Goal: Task Accomplishment & Management: Complete application form

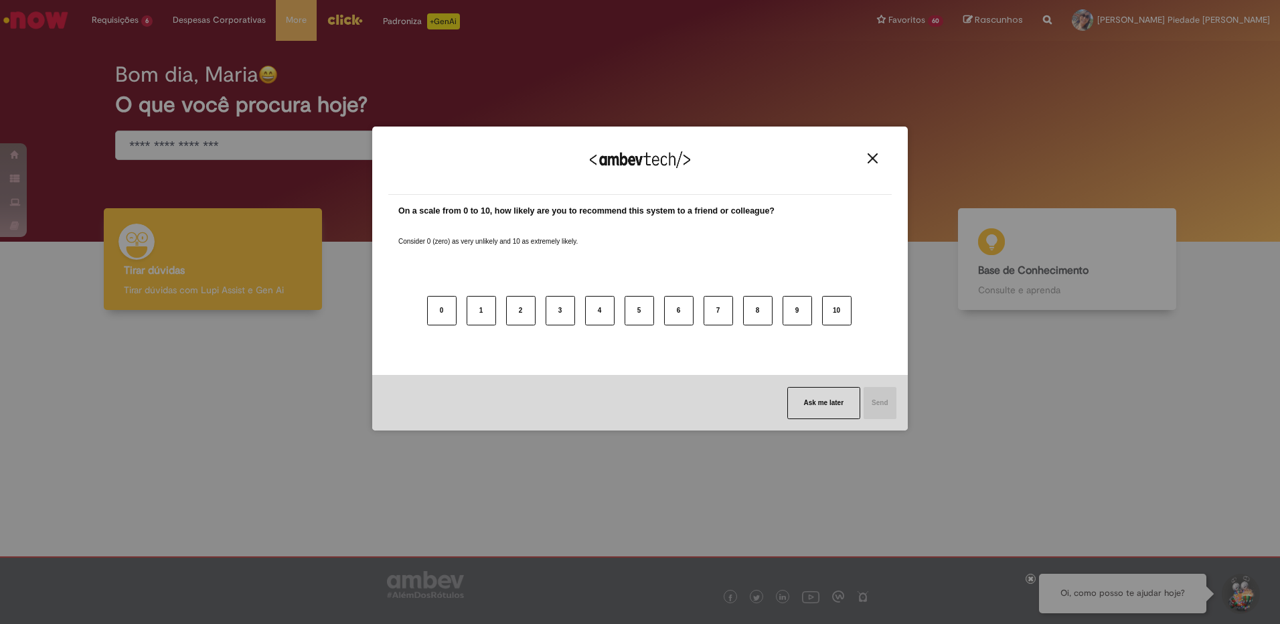
click at [872, 157] on img "Close" at bounding box center [873, 158] width 10 height 10
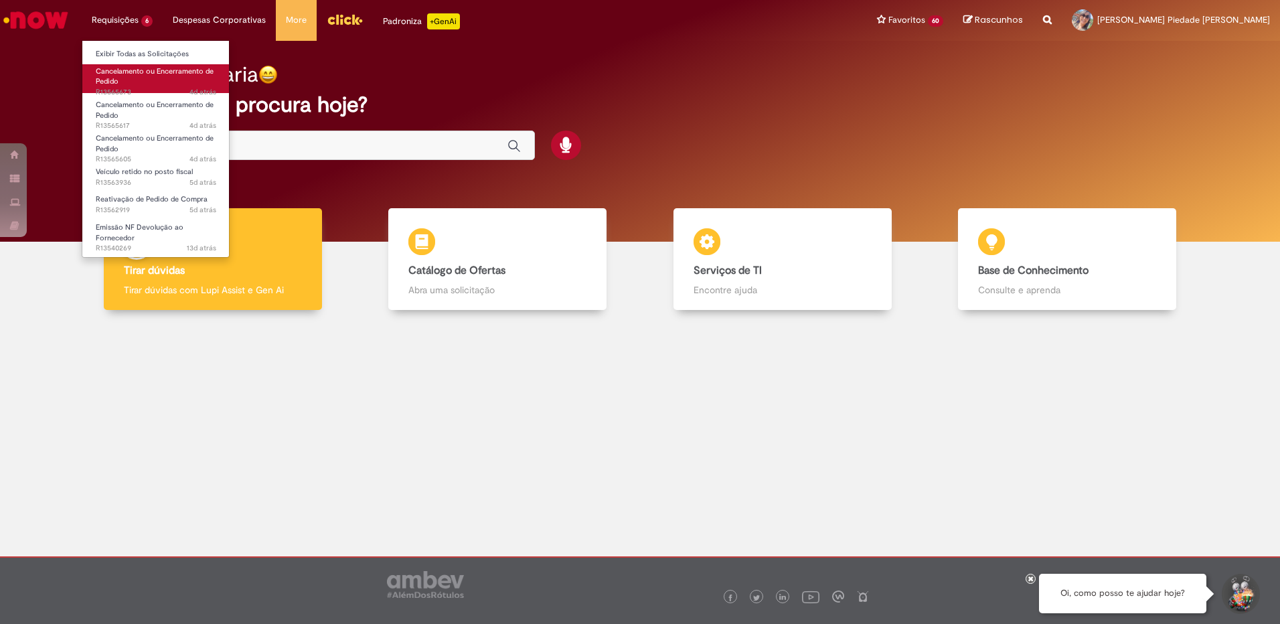
click at [118, 68] on span "Cancelamento ou Encerramento de Pedido" at bounding box center [155, 76] width 118 height 21
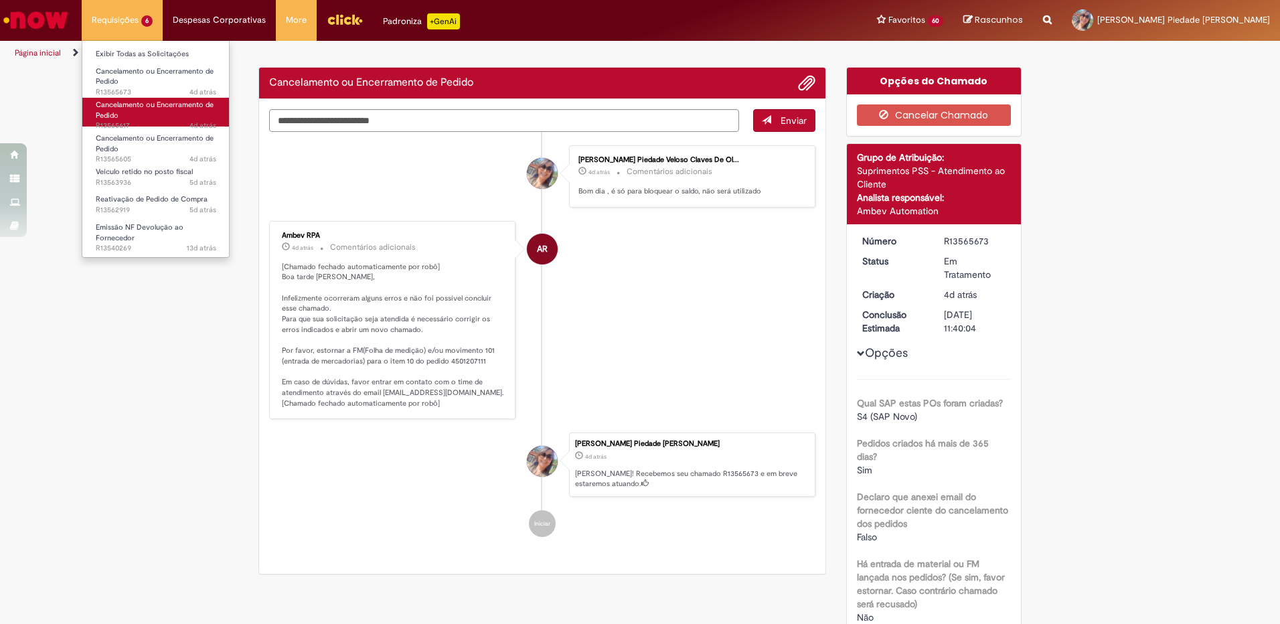
click at [137, 110] on link "Cancelamento ou Encerramento de Pedido 4d atrás 4 dias atrás R13565617" at bounding box center [155, 112] width 147 height 29
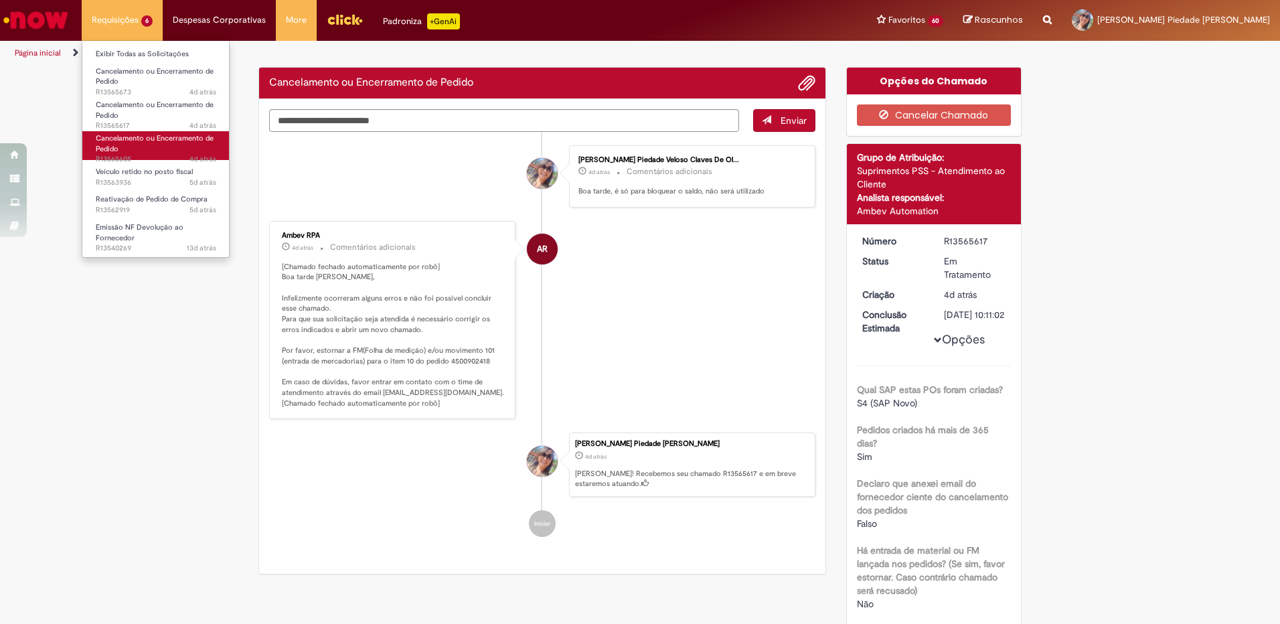
click at [135, 139] on span "Cancelamento ou Encerramento de Pedido" at bounding box center [155, 143] width 118 height 21
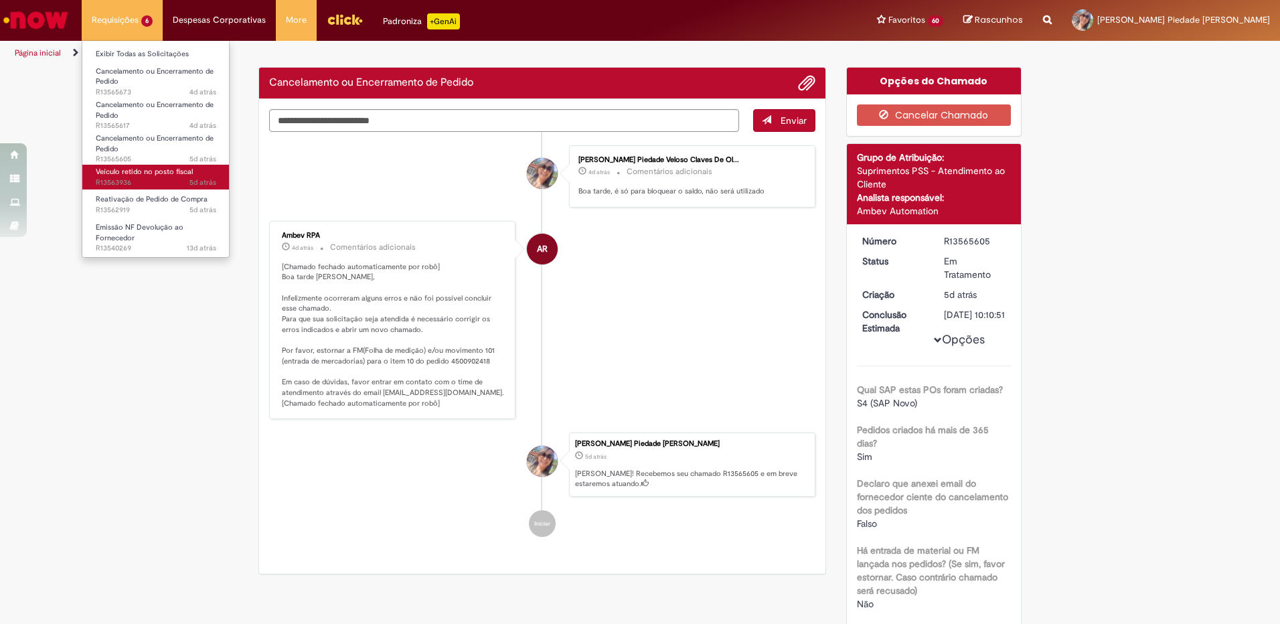
click at [138, 171] on span "Veículo retido no posto fiscal" at bounding box center [144, 172] width 97 height 10
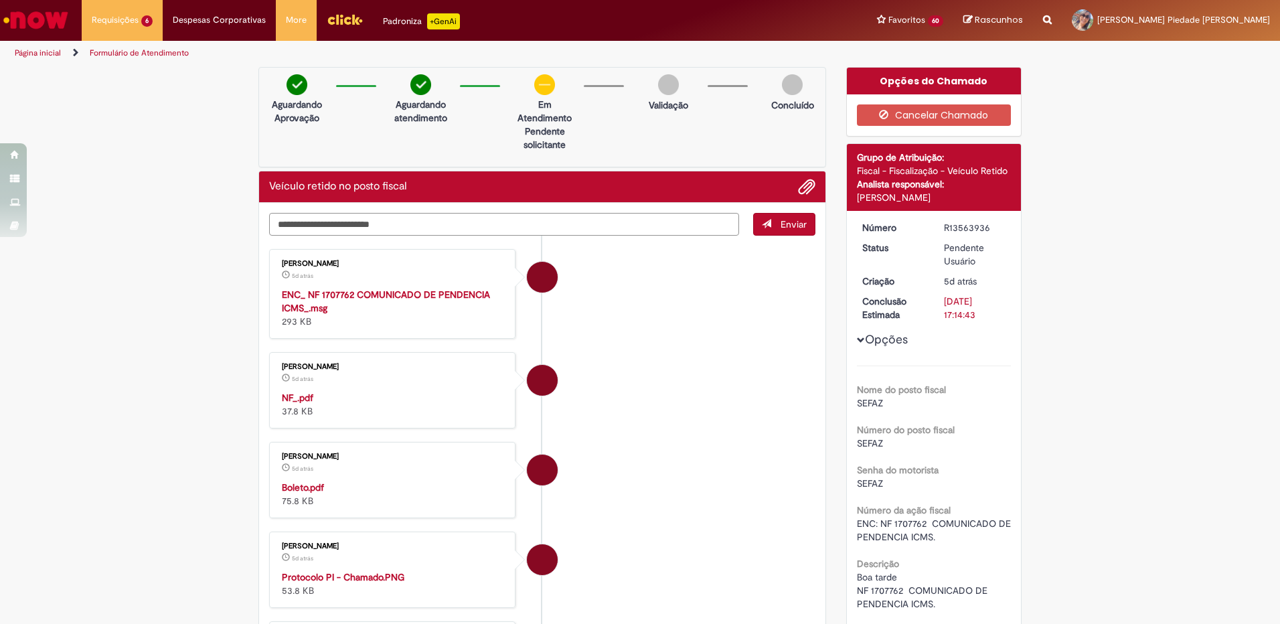
click at [317, 223] on textarea "Digite sua mensagem aqui..." at bounding box center [504, 224] width 470 height 23
type textarea "**********"
click at [783, 228] on span "Enviar" at bounding box center [794, 224] width 26 height 12
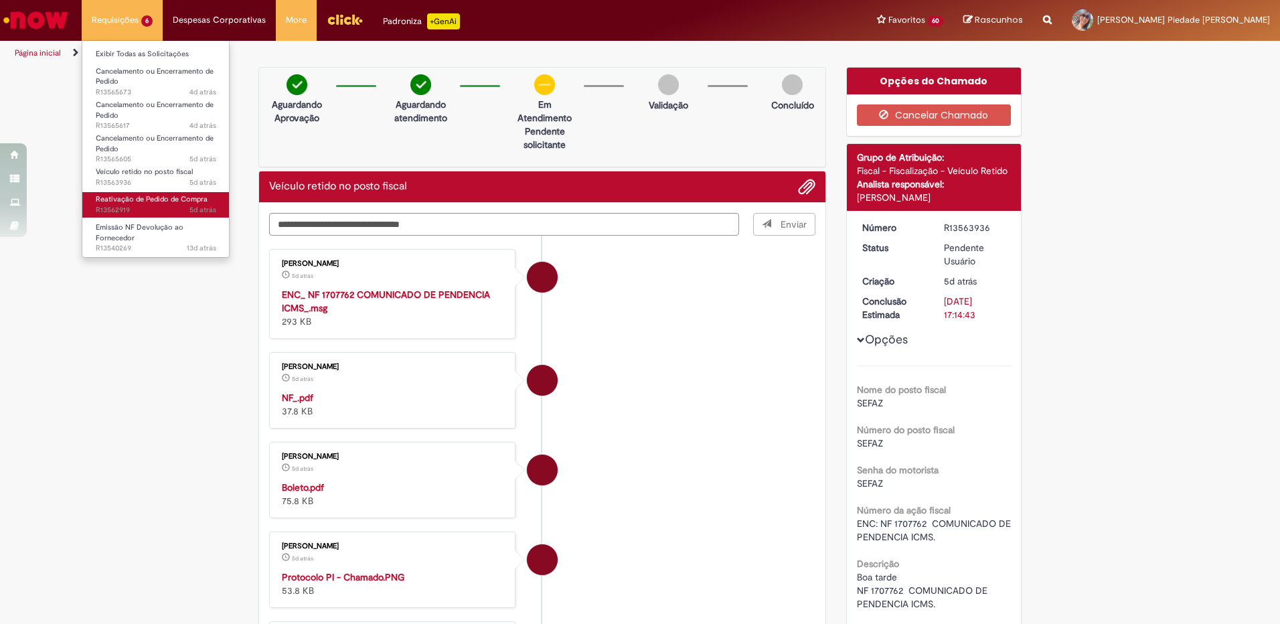
click at [152, 208] on span "5d atrás 5 dias atrás R13562919" at bounding box center [156, 210] width 121 height 11
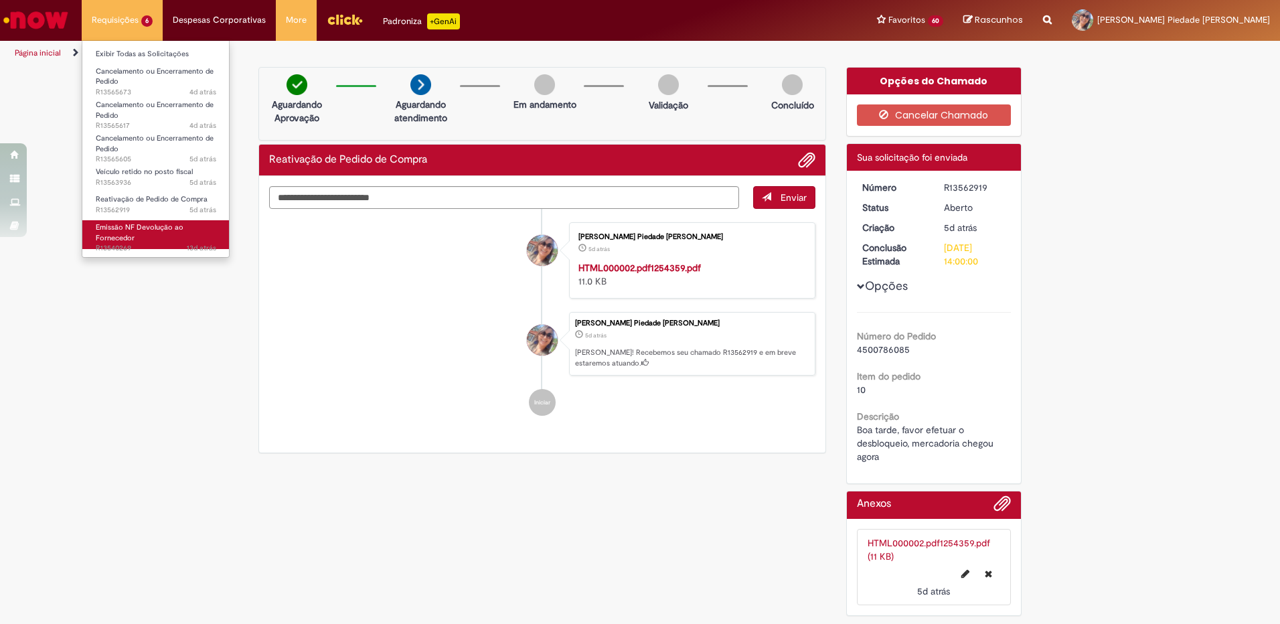
click at [151, 227] on span "Emissão NF Devolução ao Fornecedor" at bounding box center [140, 232] width 88 height 21
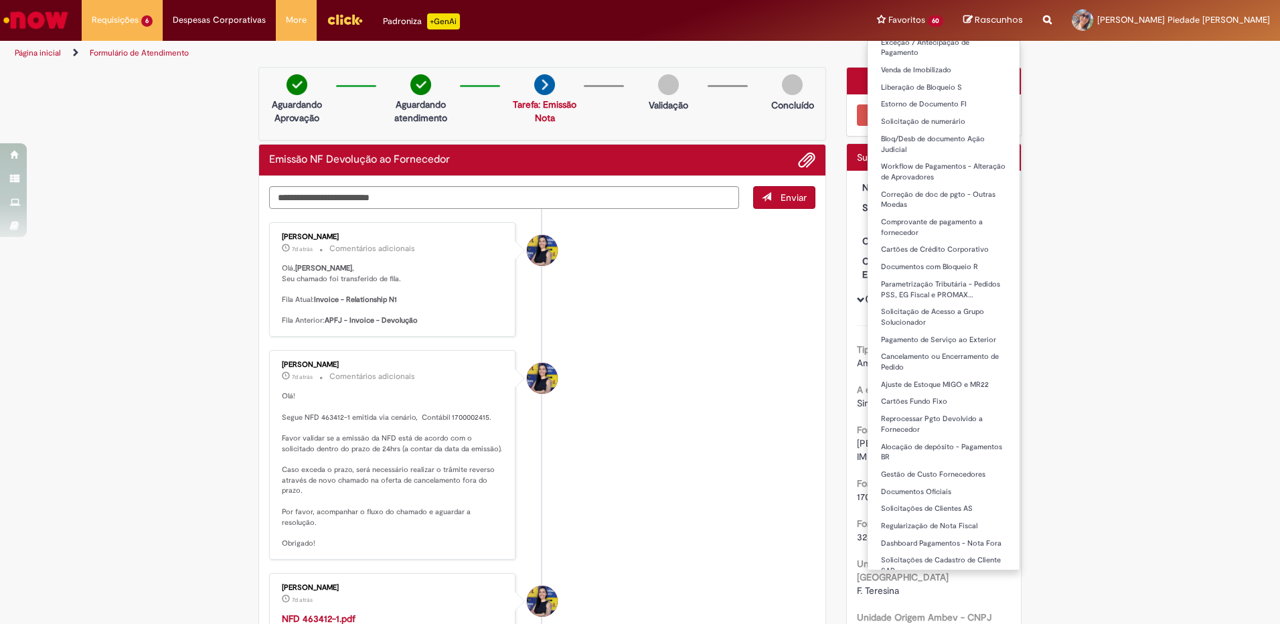
scroll to position [780, 0]
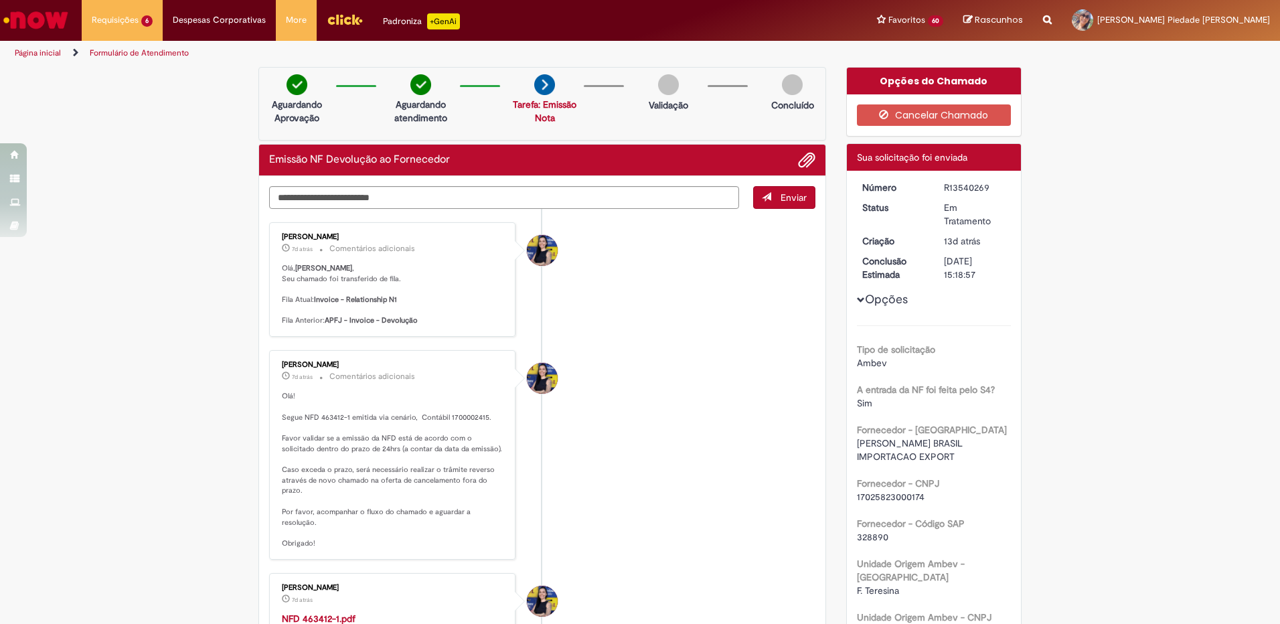
click at [47, 50] on link "Página inicial" at bounding box center [38, 53] width 46 height 11
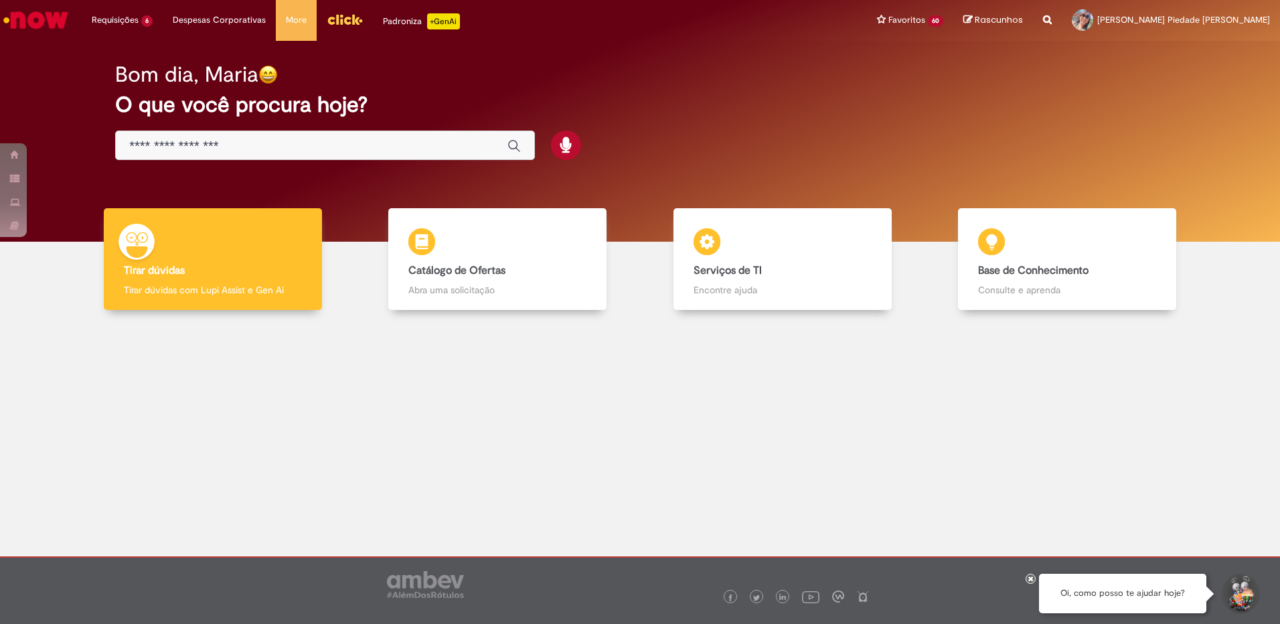
click at [141, 141] on input "Basta digitar aqui" at bounding box center [311, 146] width 365 height 15
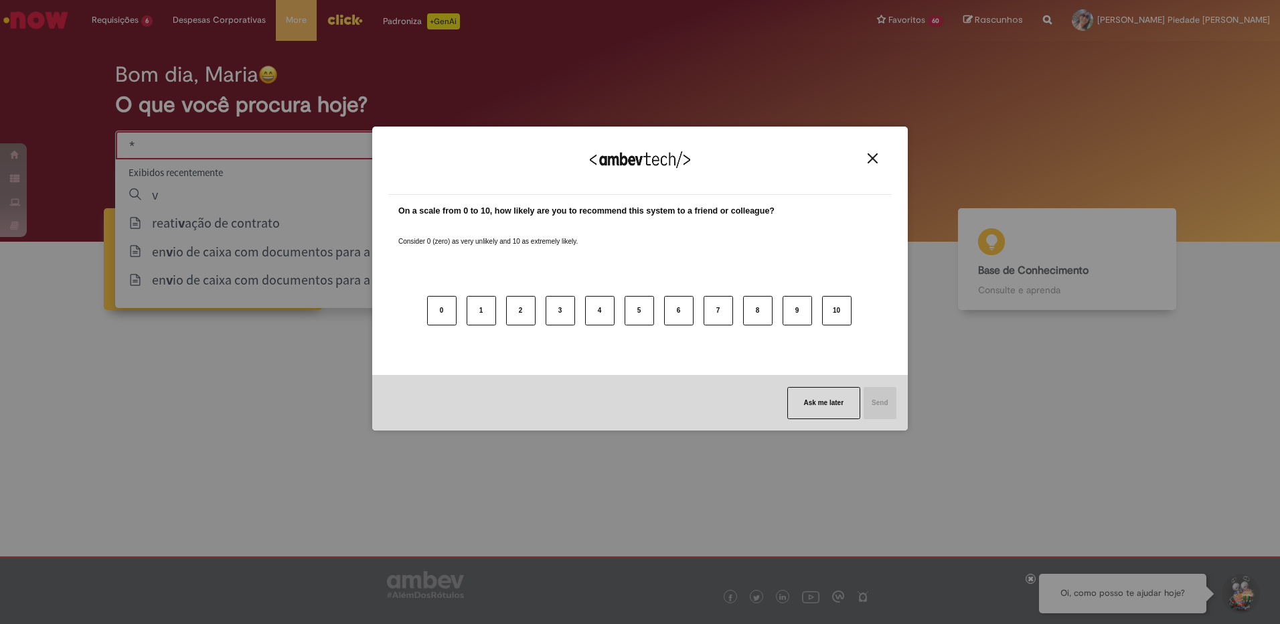
click at [877, 160] on img "Close" at bounding box center [873, 158] width 10 height 10
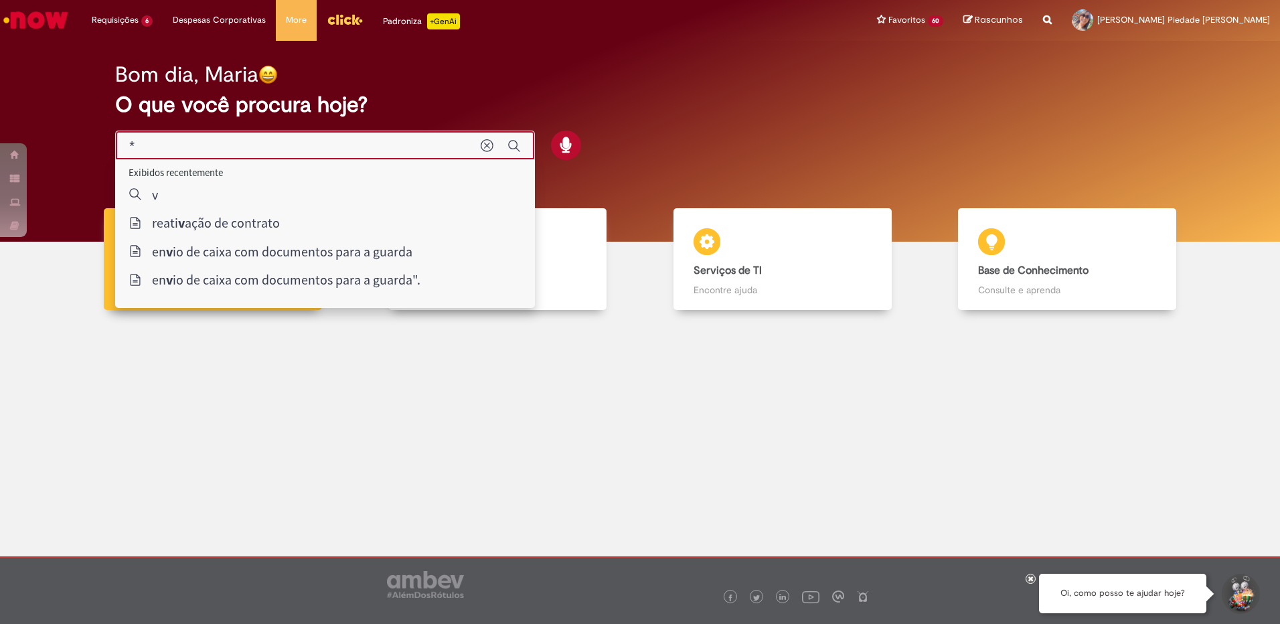
click at [188, 147] on input "*" at bounding box center [298, 146] width 338 height 15
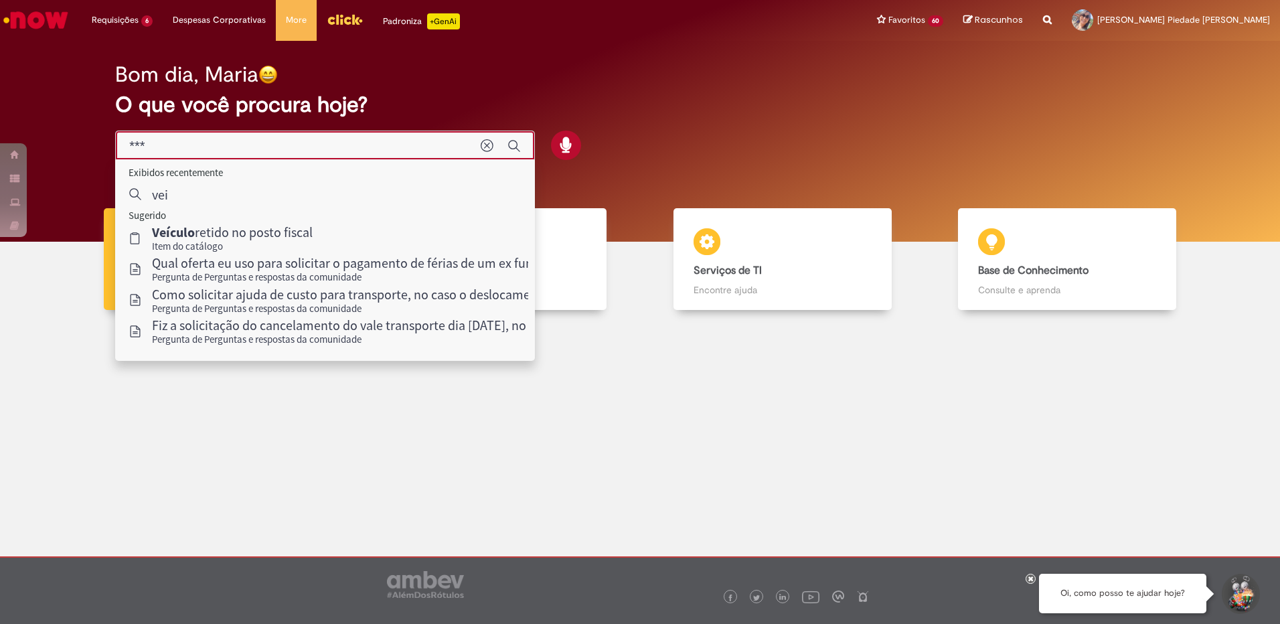
type input "****"
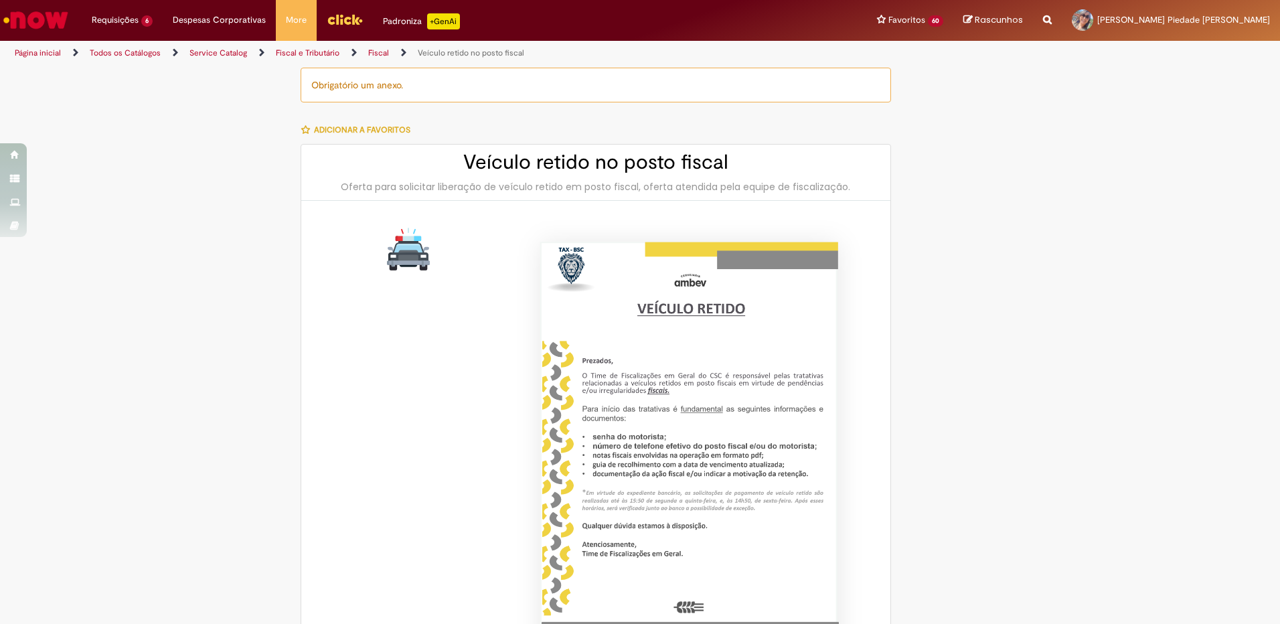
type input "********"
type input "**********"
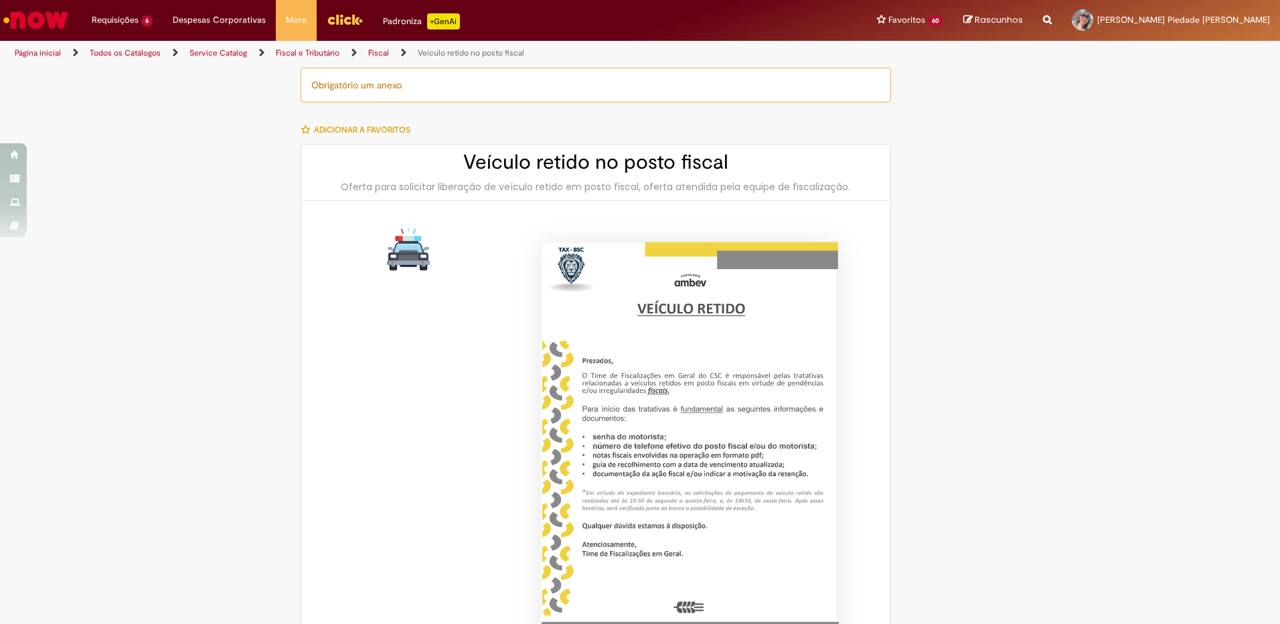
type input "****"
type input "**********"
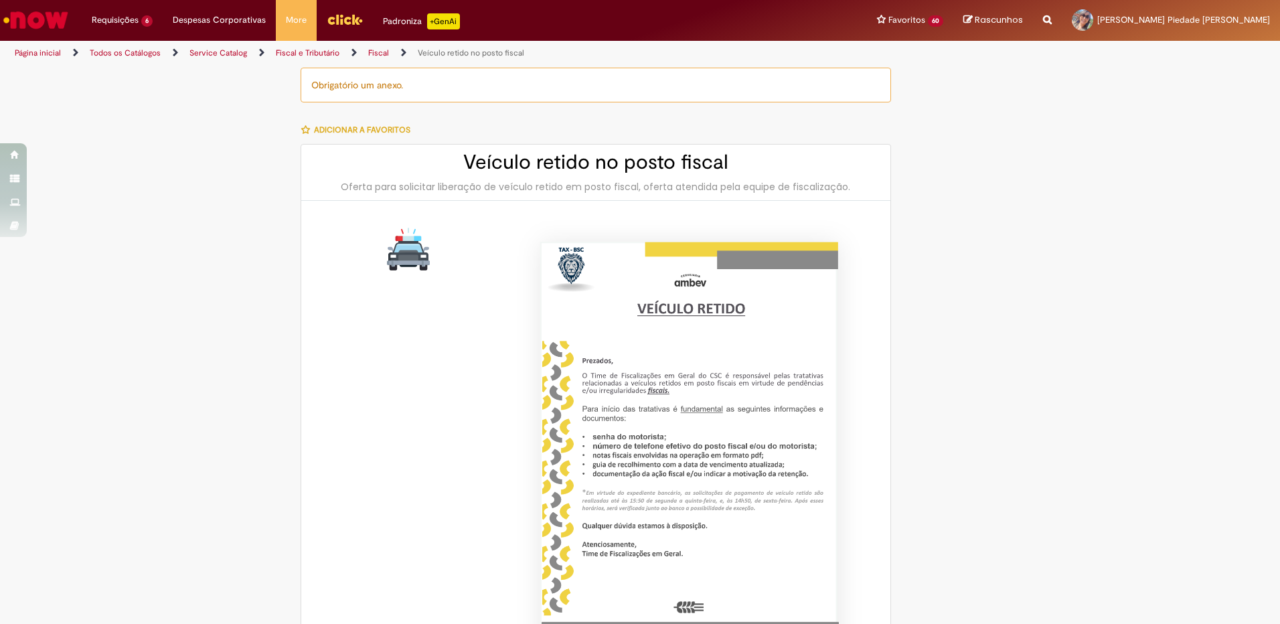
type input "**********"
click at [303, 133] on icon "button" at bounding box center [305, 129] width 9 height 9
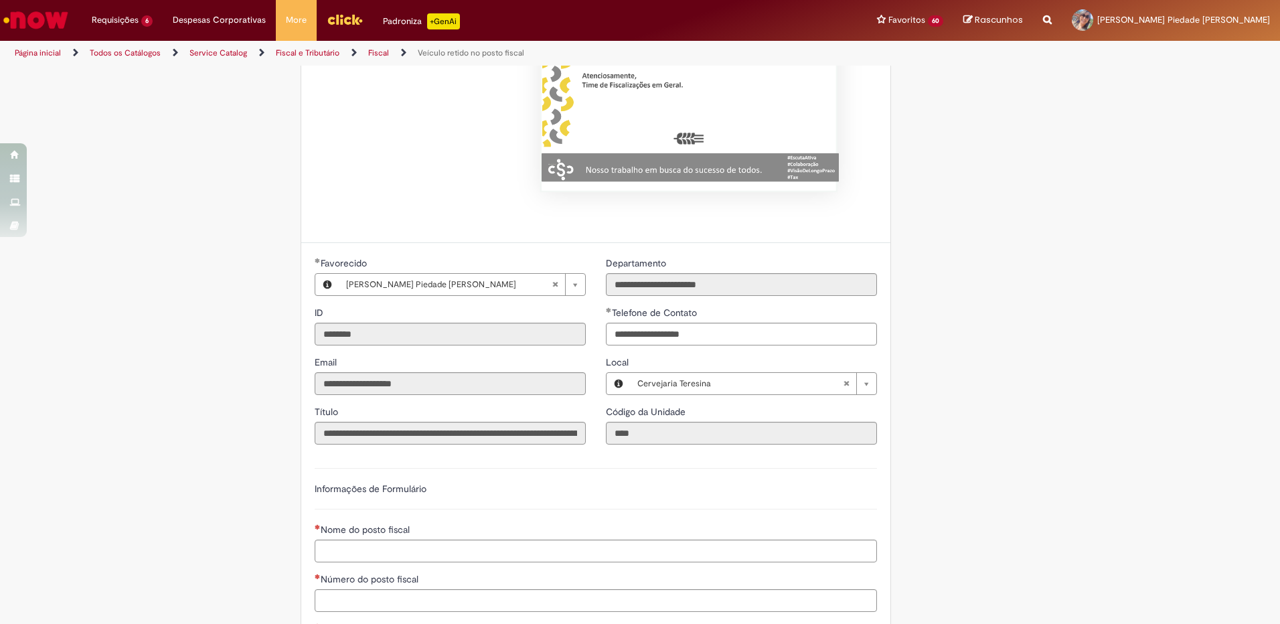
scroll to position [669, 0]
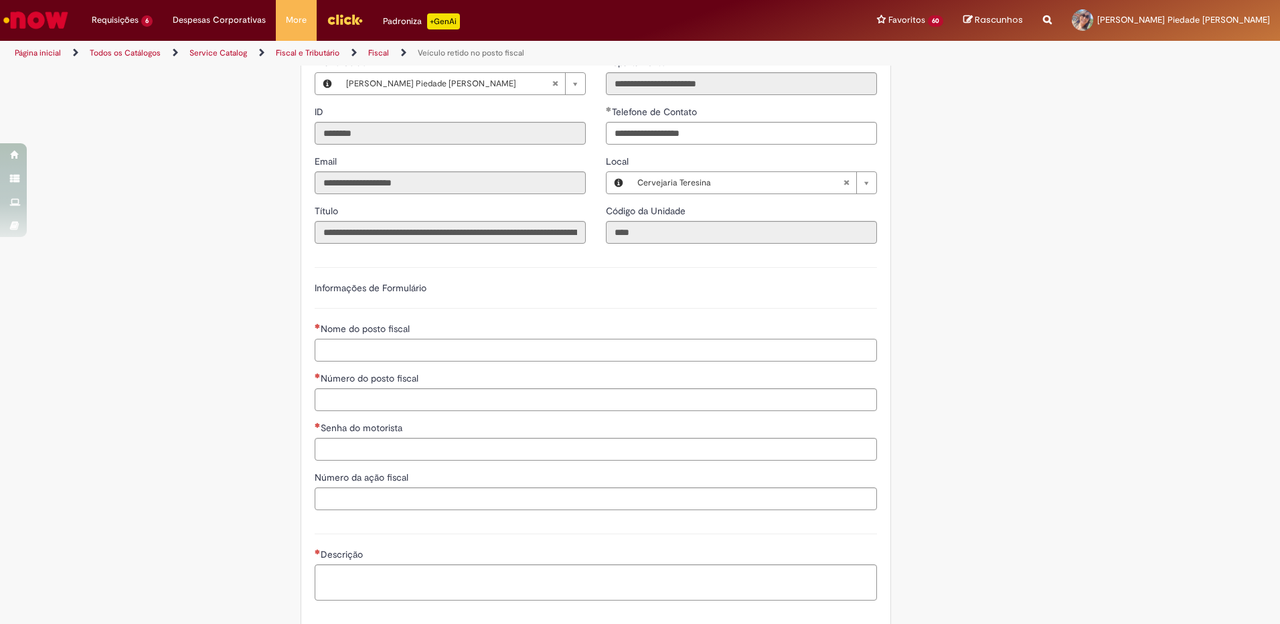
click at [345, 350] on input "Nome do posto fiscal" at bounding box center [596, 350] width 562 height 23
type input "*****"
click at [346, 398] on input "Número do posto fiscal" at bounding box center [596, 399] width 562 height 23
click at [327, 445] on input "Senha do motorista" at bounding box center [596, 449] width 562 height 23
type input "*"
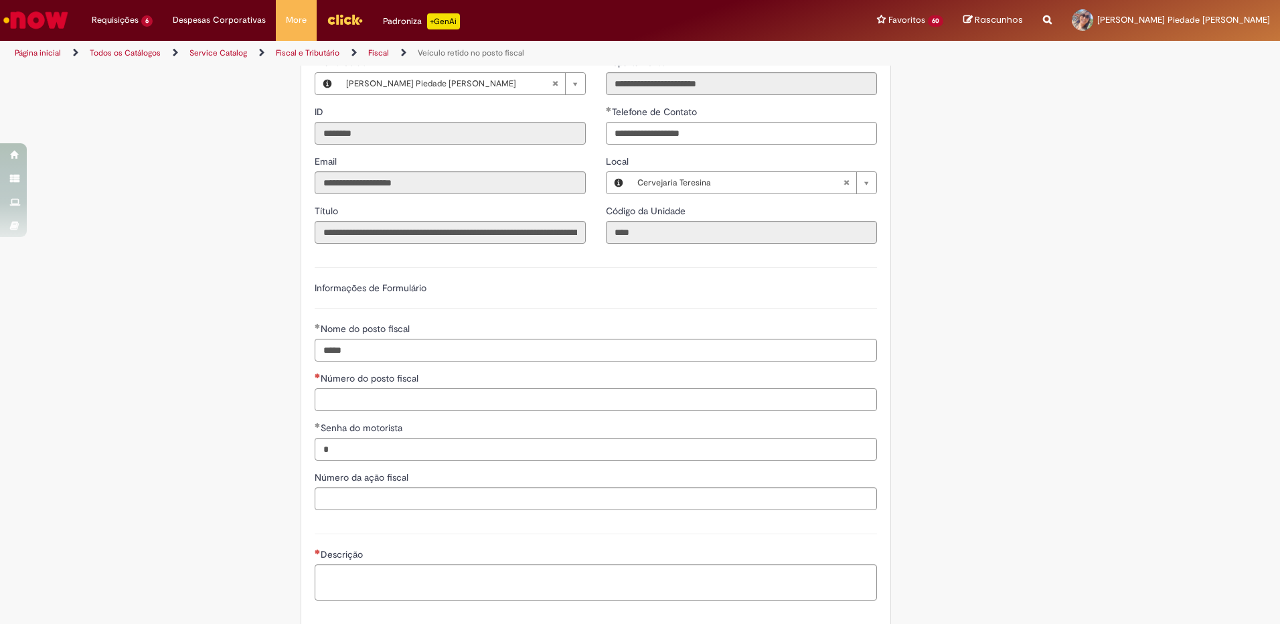
click at [323, 398] on input "Número do posto fiscal" at bounding box center [596, 399] width 562 height 23
type input "*"
click at [323, 505] on input "Número da ação fiscal" at bounding box center [596, 498] width 562 height 23
type input "*"
click at [339, 578] on textarea "Descrição" at bounding box center [596, 582] width 562 height 36
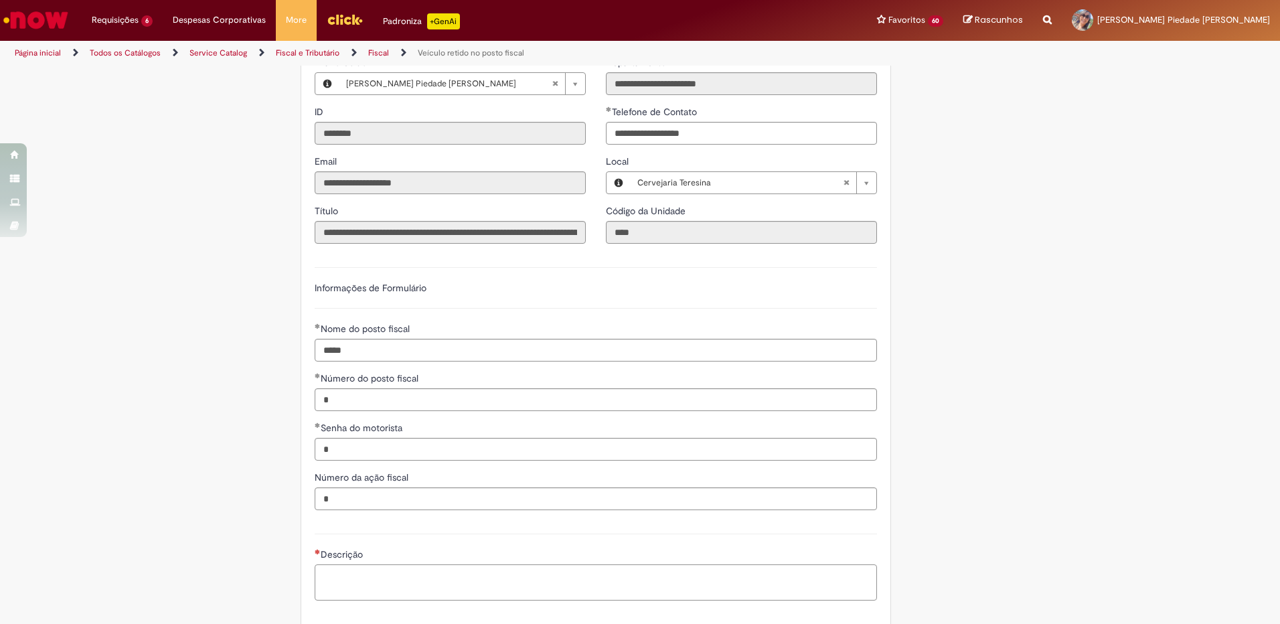
paste textarea "**********"
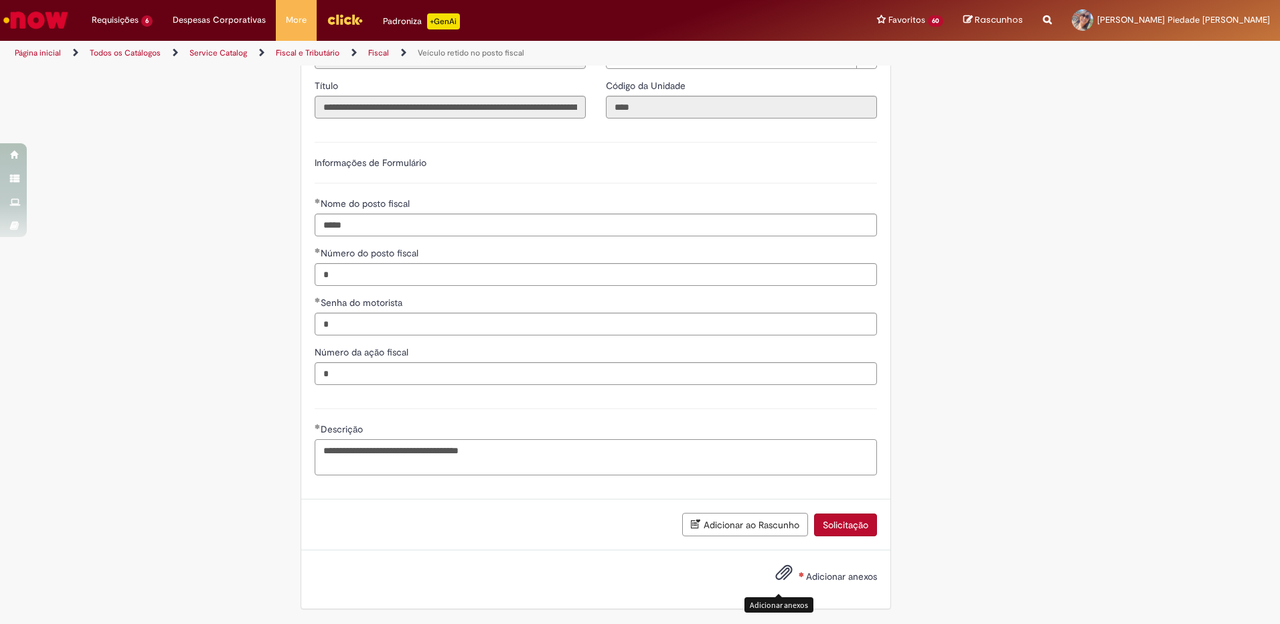
type textarea "**********"
click at [776, 566] on span "Adicionar anexos" at bounding box center [784, 573] width 16 height 16
click at [776, 573] on span "Adicionar anexos" at bounding box center [784, 573] width 16 height 16
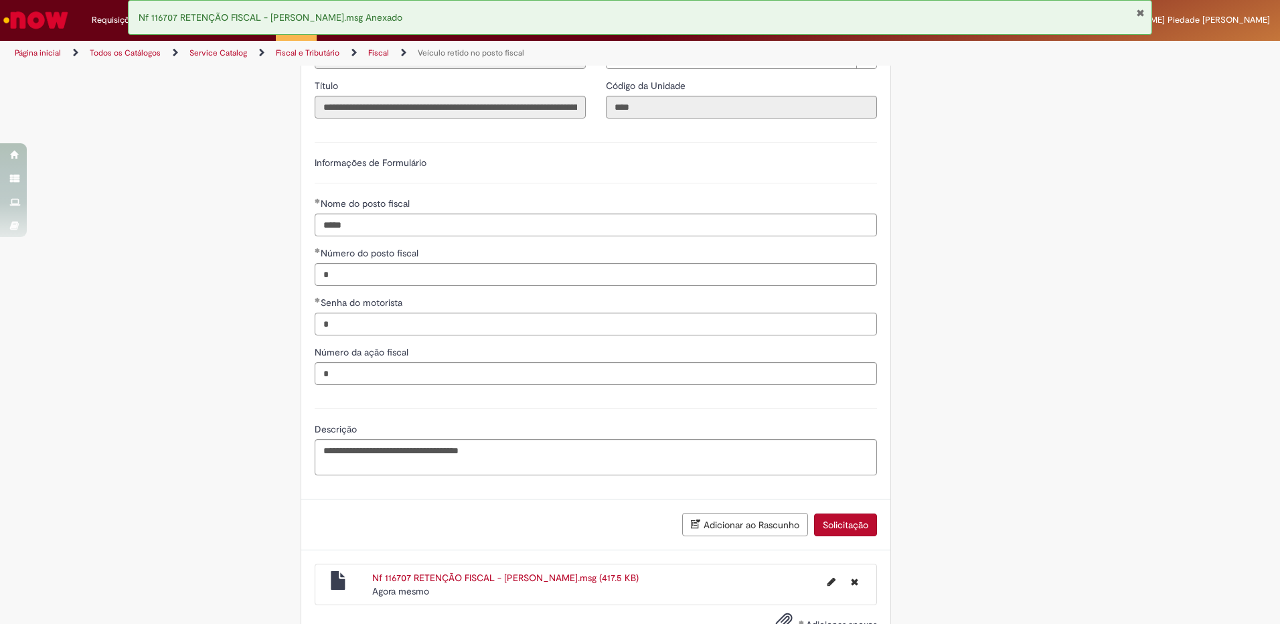
click at [850, 528] on button "Solicitação" at bounding box center [845, 524] width 63 height 23
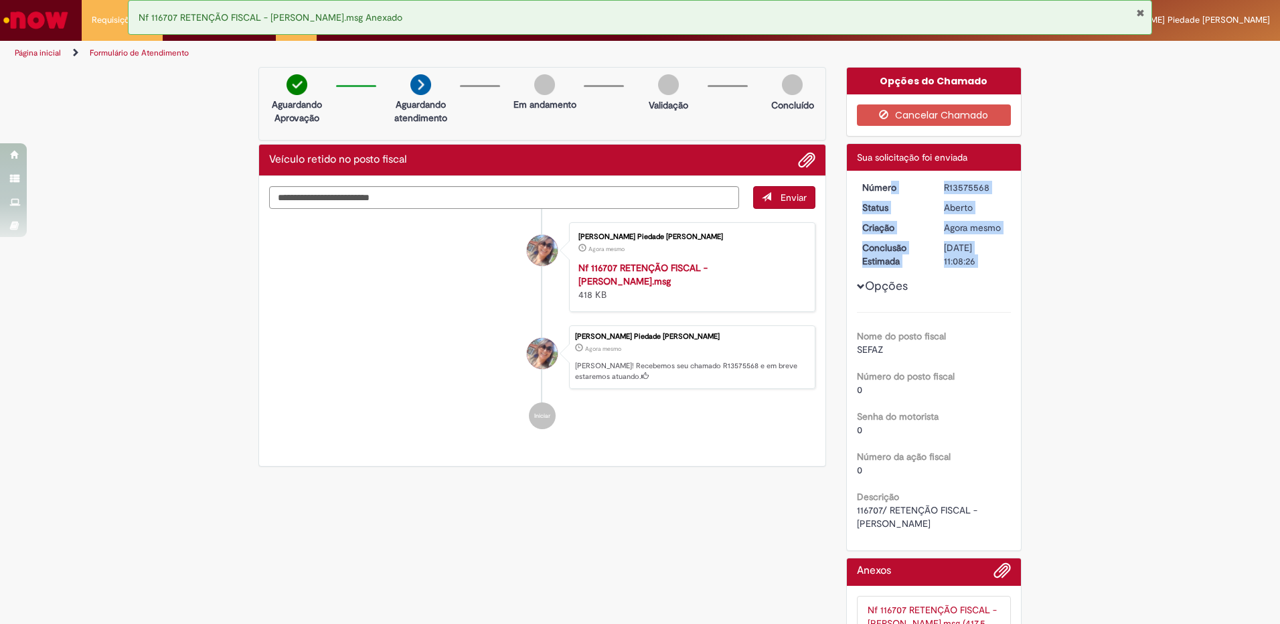
drag, startPoint x: 855, startPoint y: 186, endPoint x: 989, endPoint y: 272, distance: 159.3
click at [989, 272] on div "Número R13575568 Status [GEOGRAPHIC_DATA] Criação Agora mesmo Agora mesmo Concl…" at bounding box center [934, 361] width 175 height 380
copy div "Número R13575568 Status Aberto Criação Agora mesmo Agora mesmo [DATE] 10:08:22 …"
click at [1141, 13] on button "Fechar Notificação" at bounding box center [1140, 12] width 9 height 11
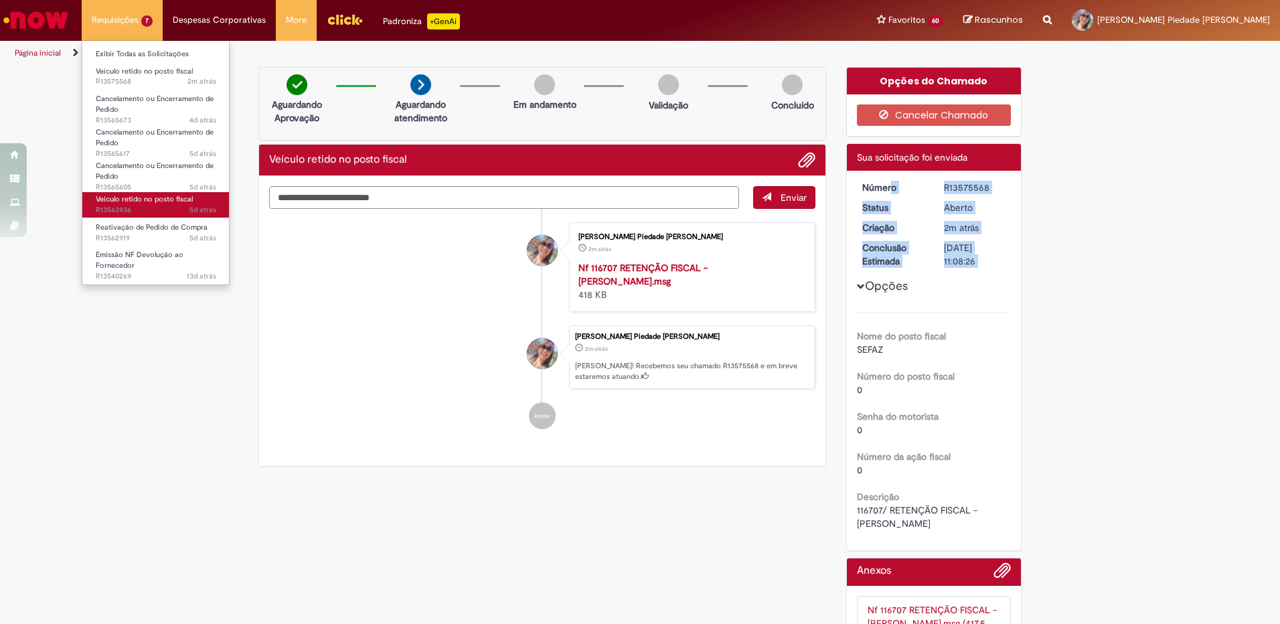
click at [145, 203] on span "Veículo retido no posto fiscal" at bounding box center [144, 199] width 97 height 10
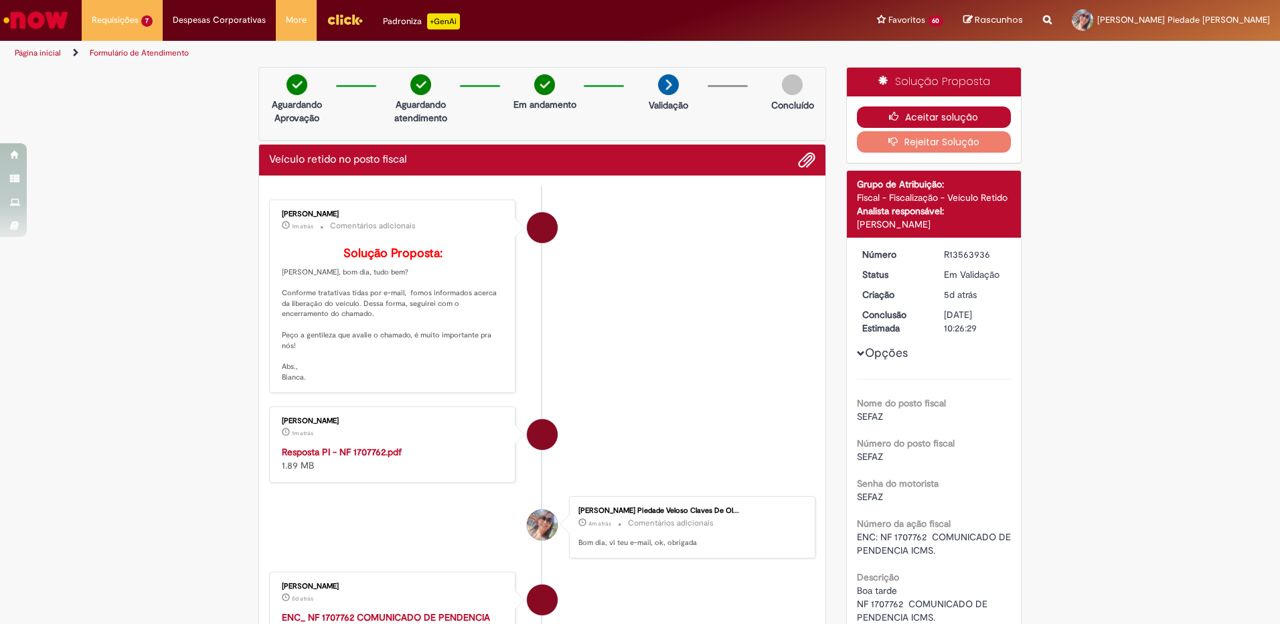
click at [919, 116] on button "Aceitar solução" at bounding box center [934, 116] width 155 height 21
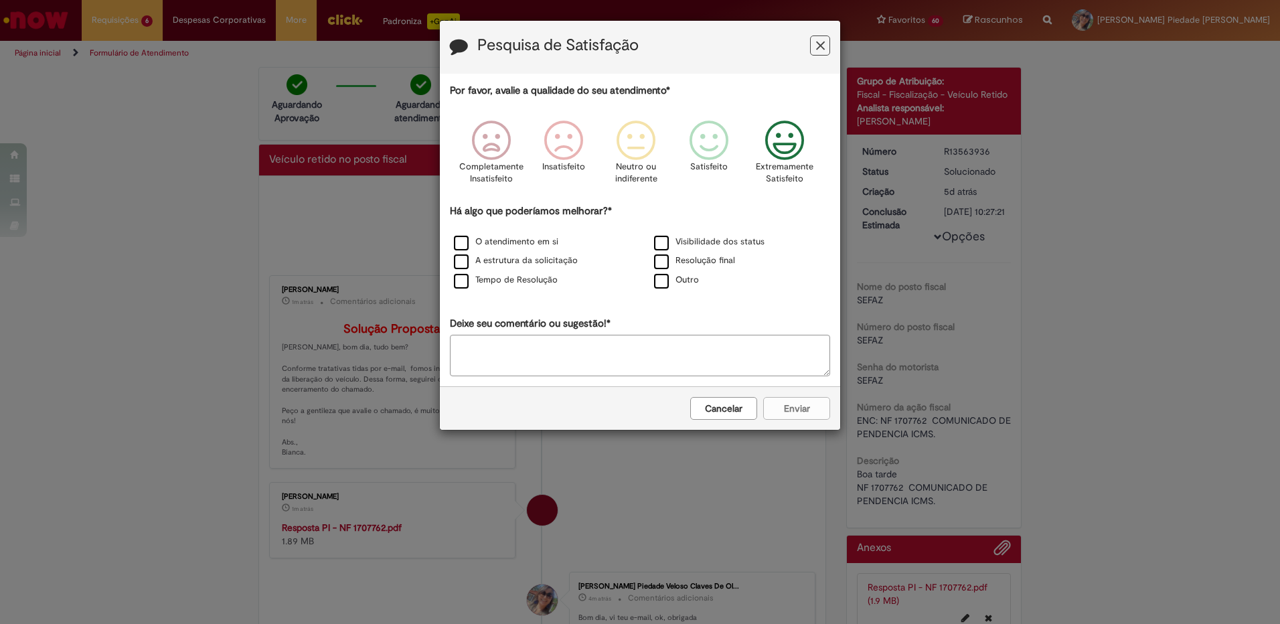
click at [781, 139] on icon "Feedback" at bounding box center [785, 141] width 50 height 40
click at [463, 240] on label "O atendimento em si" at bounding box center [506, 242] width 104 height 13
click at [463, 281] on label "Tempo de Resolução" at bounding box center [506, 280] width 104 height 13
click at [661, 256] on label "Resolução final" at bounding box center [694, 260] width 81 height 13
click at [794, 412] on button "Enviar" at bounding box center [796, 408] width 67 height 23
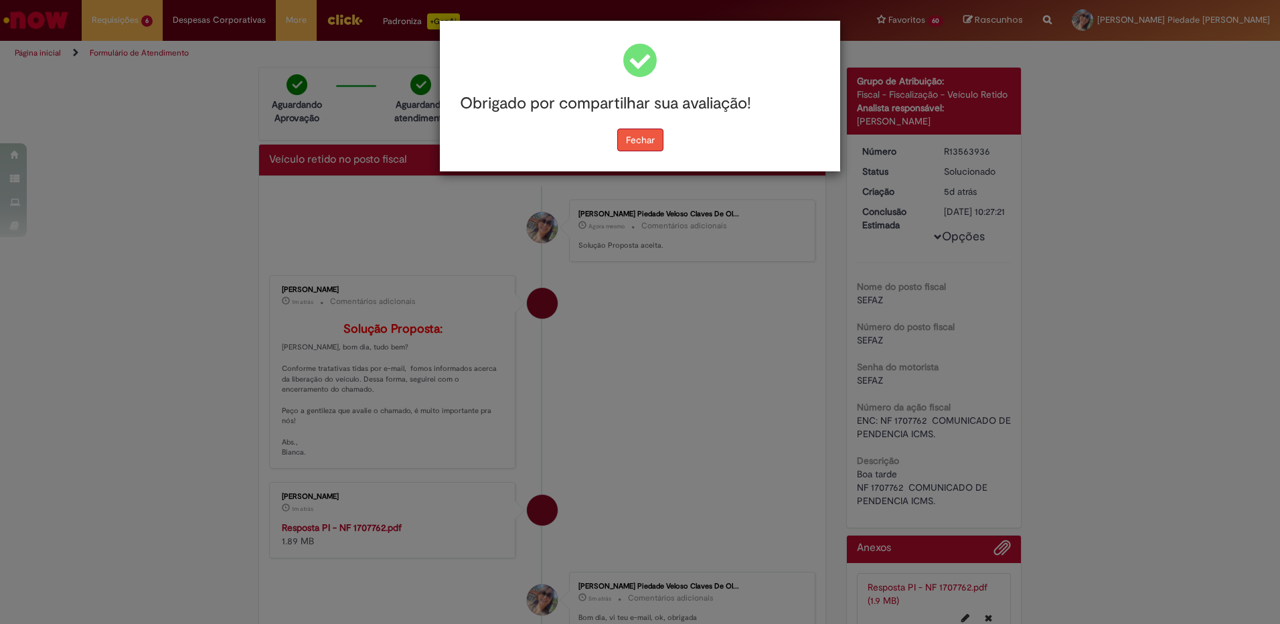
click at [639, 141] on button "Fechar" at bounding box center [640, 140] width 46 height 23
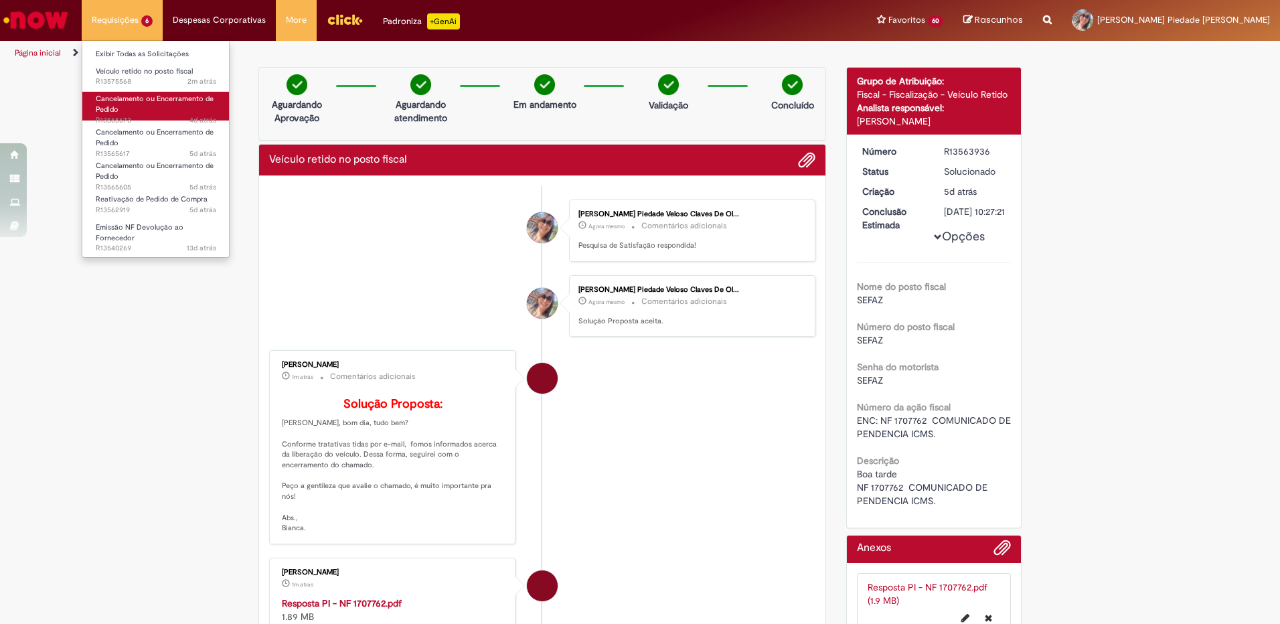
click at [125, 102] on span "Cancelamento ou Encerramento de Pedido" at bounding box center [155, 104] width 118 height 21
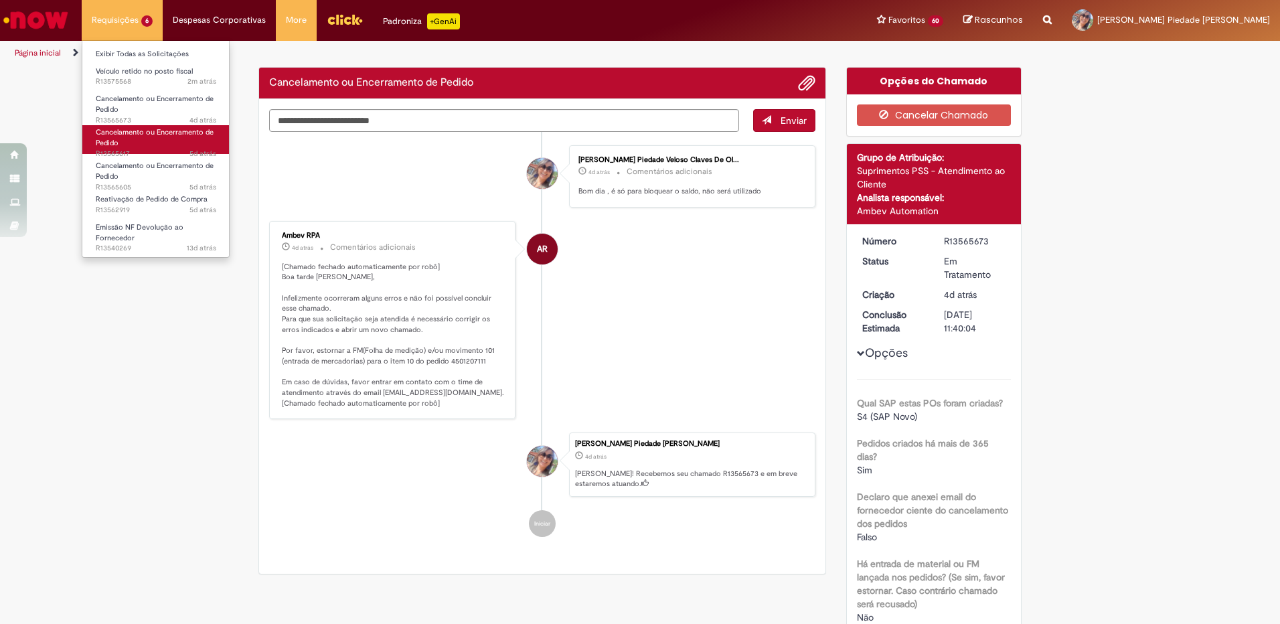
click at [121, 131] on span "Cancelamento ou Encerramento de Pedido" at bounding box center [155, 137] width 118 height 21
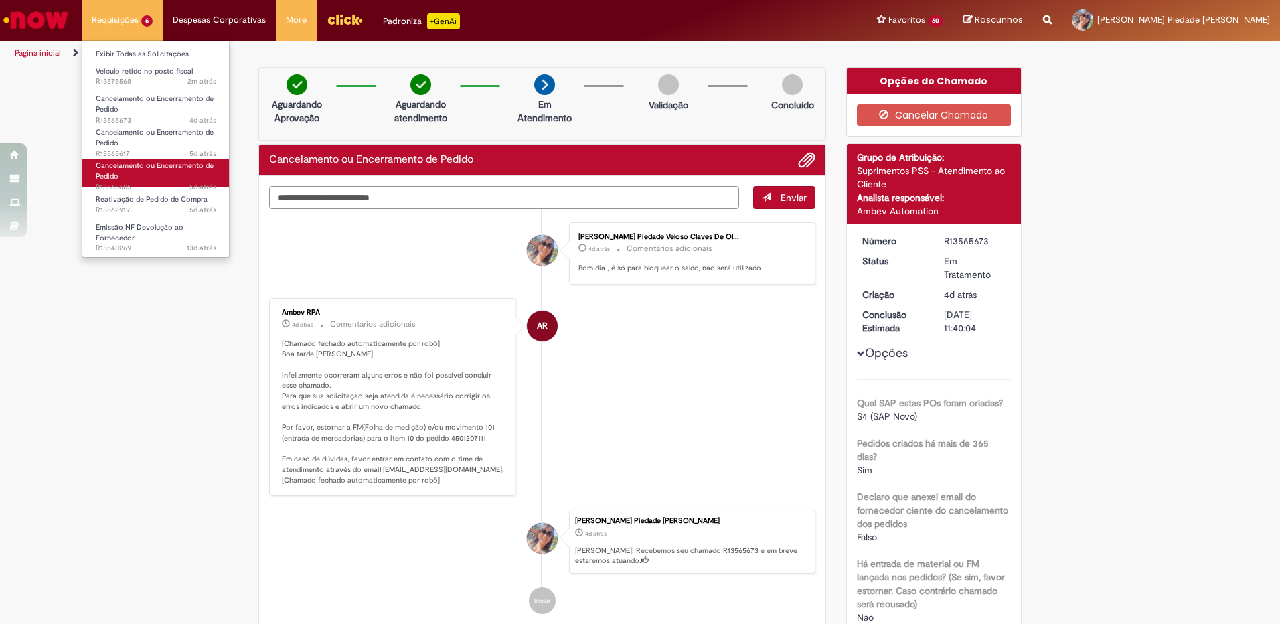
click at [128, 169] on span "Cancelamento ou Encerramento de Pedido" at bounding box center [155, 171] width 118 height 21
